Goal: Task Accomplishment & Management: Manage account settings

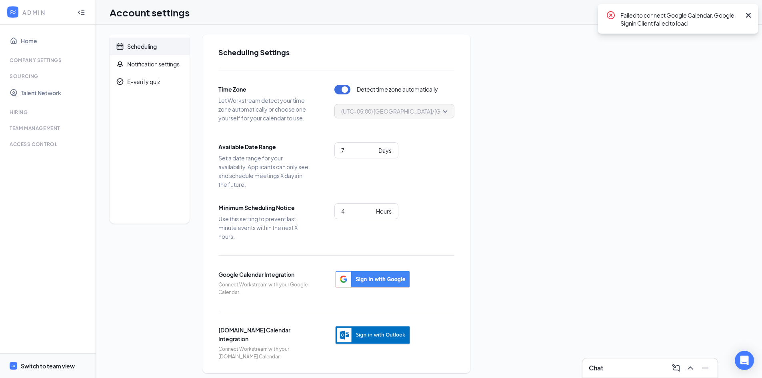
click at [58, 366] on div "Switch to team view" at bounding box center [48, 366] width 54 height 8
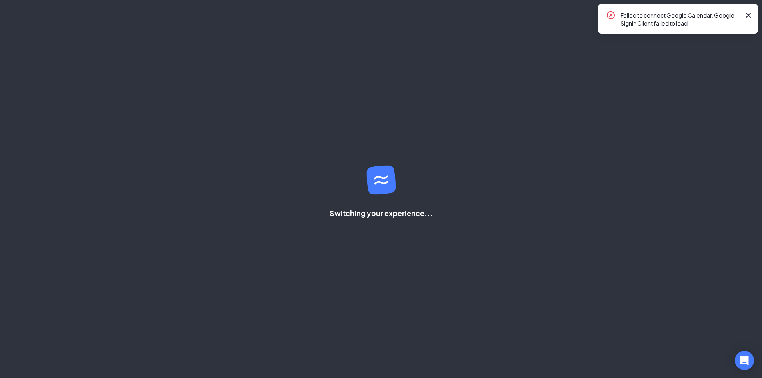
click at [752, 13] on icon "Cross" at bounding box center [749, 15] width 10 height 10
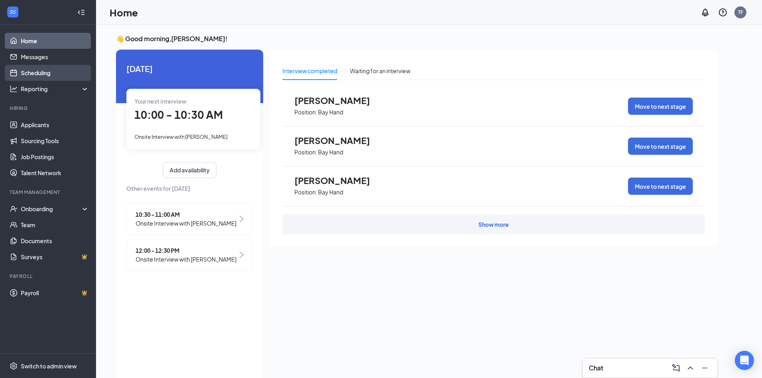
click at [47, 69] on link "Scheduling" at bounding box center [55, 73] width 68 height 16
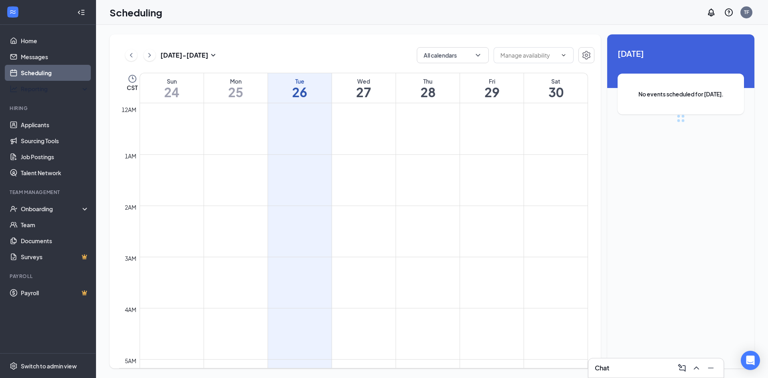
scroll to position [393, 0]
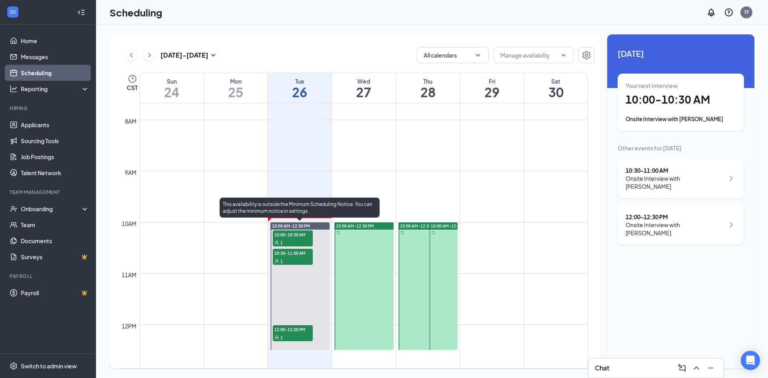
click at [293, 239] on div "1" at bounding box center [293, 242] width 40 height 8
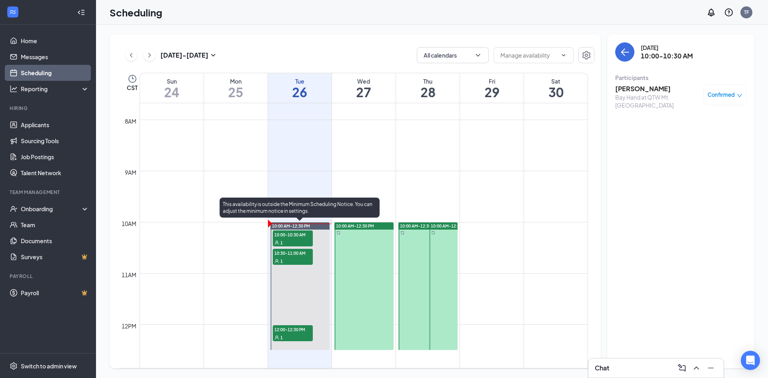
click at [298, 256] on span "10:30-11:00 AM" at bounding box center [293, 253] width 40 height 8
click at [300, 328] on span "12:00-12:30 PM" at bounding box center [293, 329] width 40 height 8
click at [302, 262] on div "1" at bounding box center [293, 261] width 40 height 8
click at [302, 258] on div "1" at bounding box center [293, 261] width 40 height 8
